Goal: Information Seeking & Learning: Learn about a topic

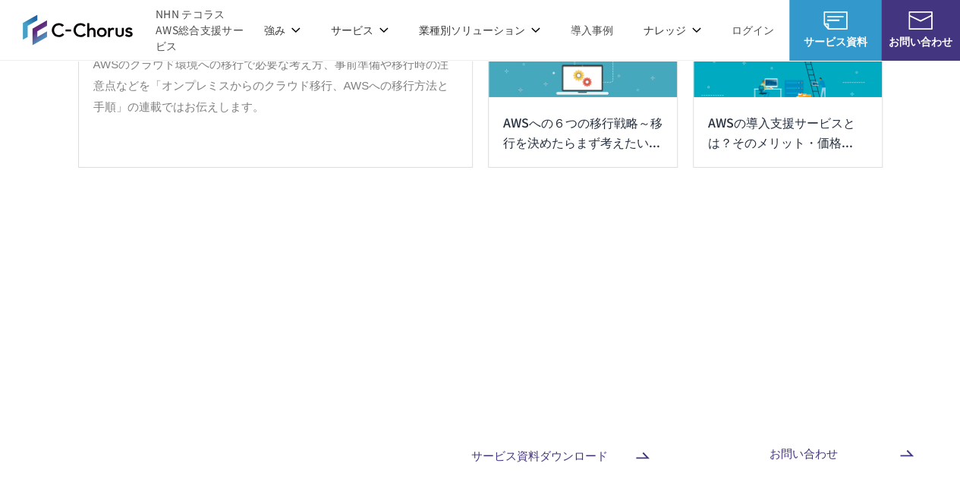
scroll to position [8349, 0]
click at [101, 25] on img at bounding box center [78, 29] width 110 height 31
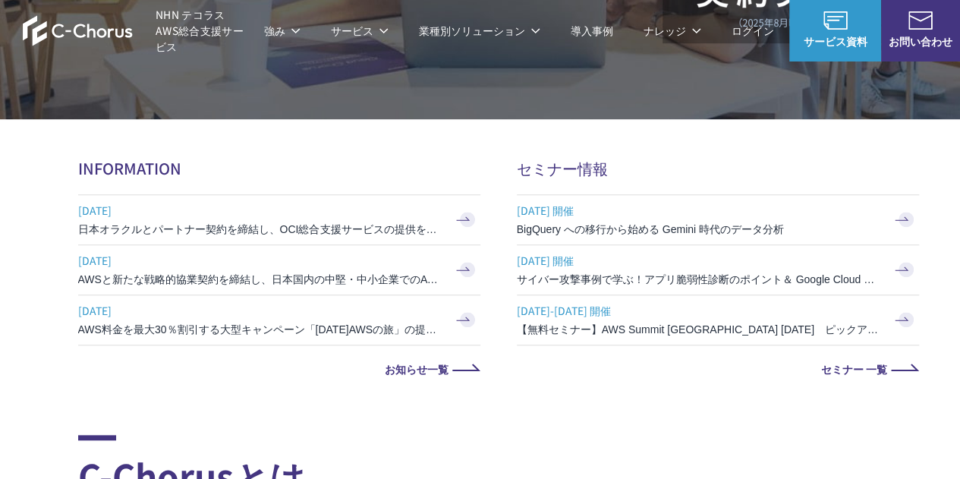
scroll to position [531, 0]
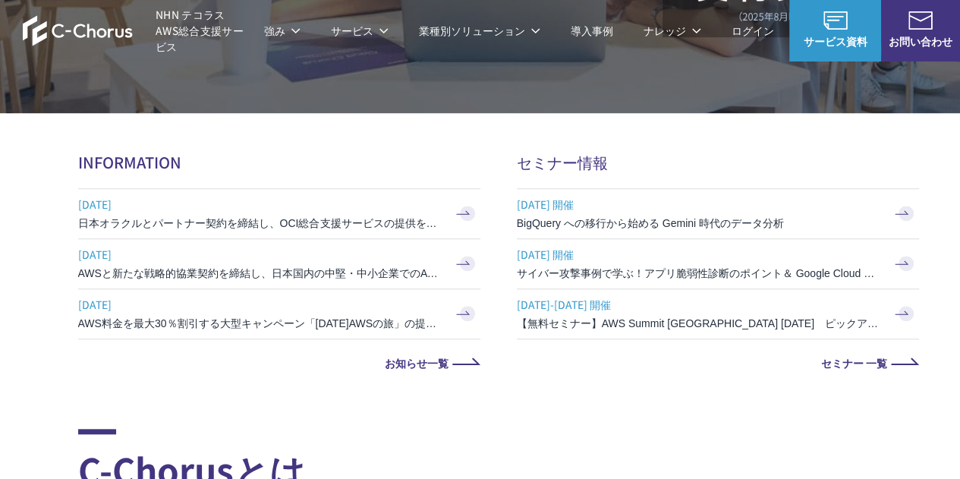
click at [606, 222] on h3 "BigQuery への移行から始める Gemini 時代のデータ分析" at bounding box center [699, 223] width 364 height 15
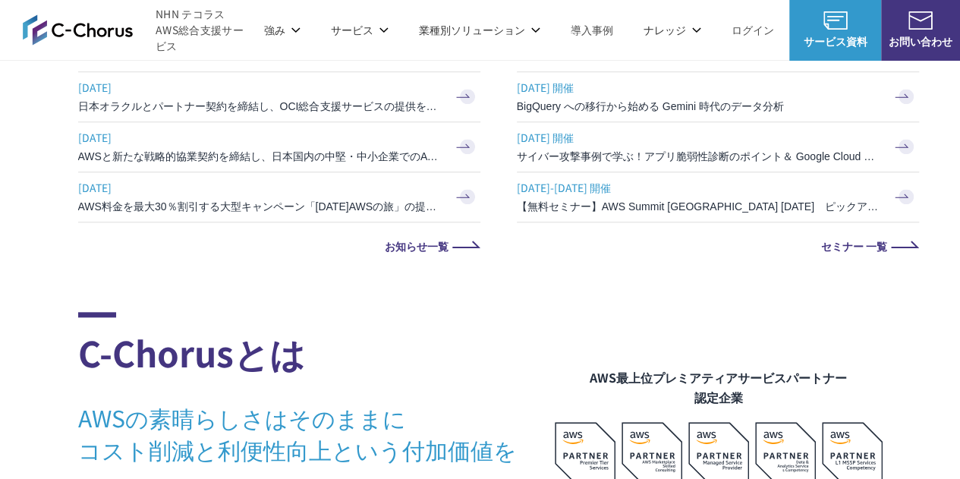
scroll to position [759, 0]
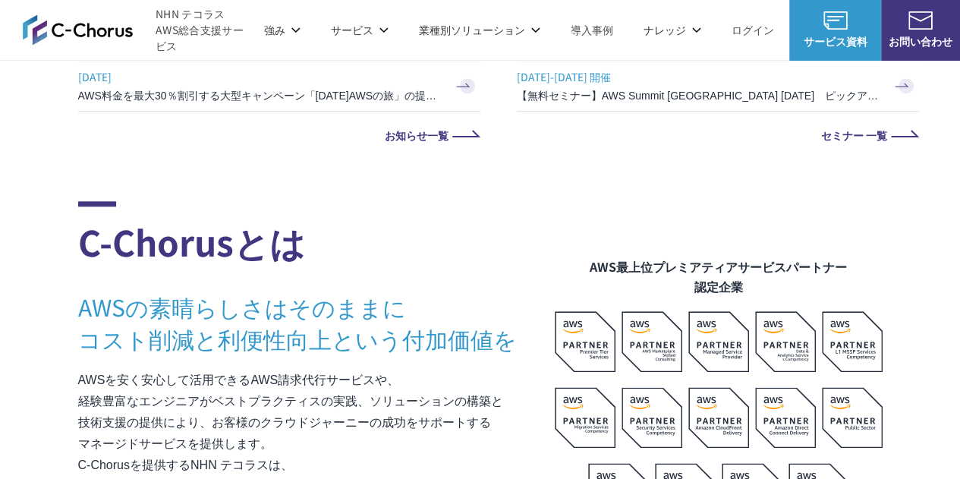
click at [853, 138] on link "セミナー 一覧" at bounding box center [718, 135] width 402 height 11
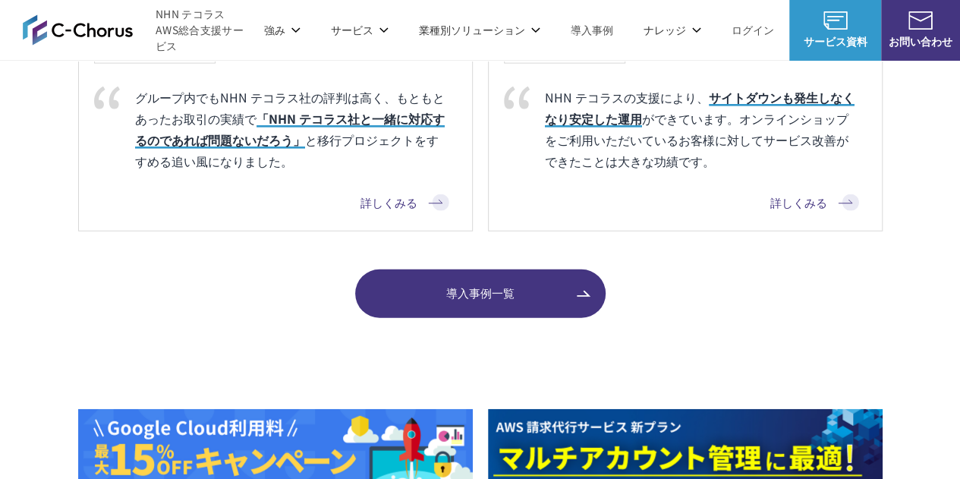
scroll to position [2125, 0]
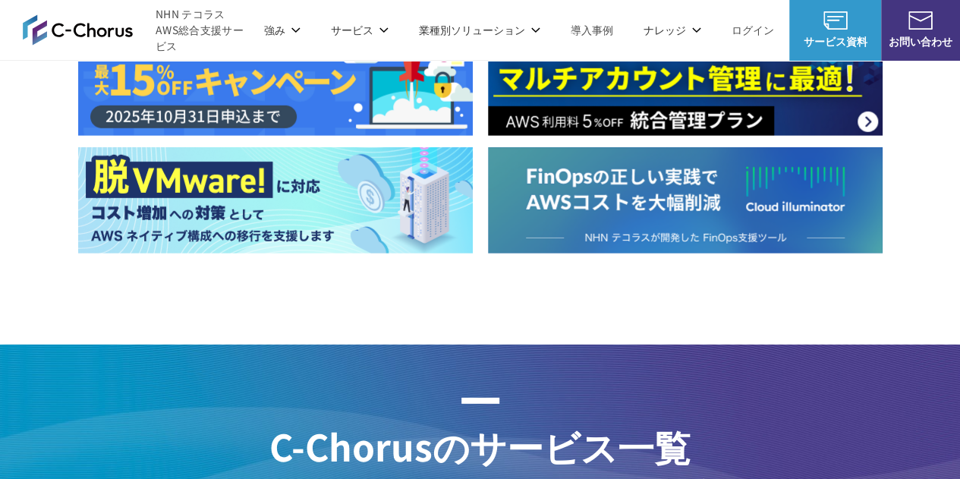
click at [639, 216] on img at bounding box center [685, 200] width 395 height 106
